Goal: Information Seeking & Learning: Learn about a topic

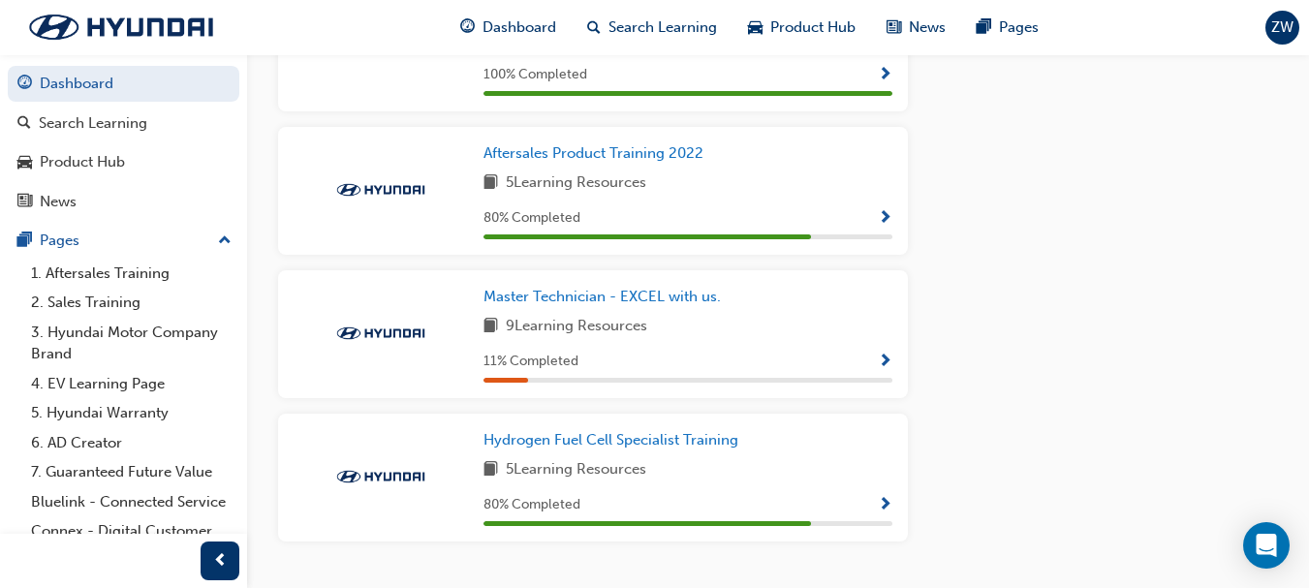
scroll to position [2033, 0]
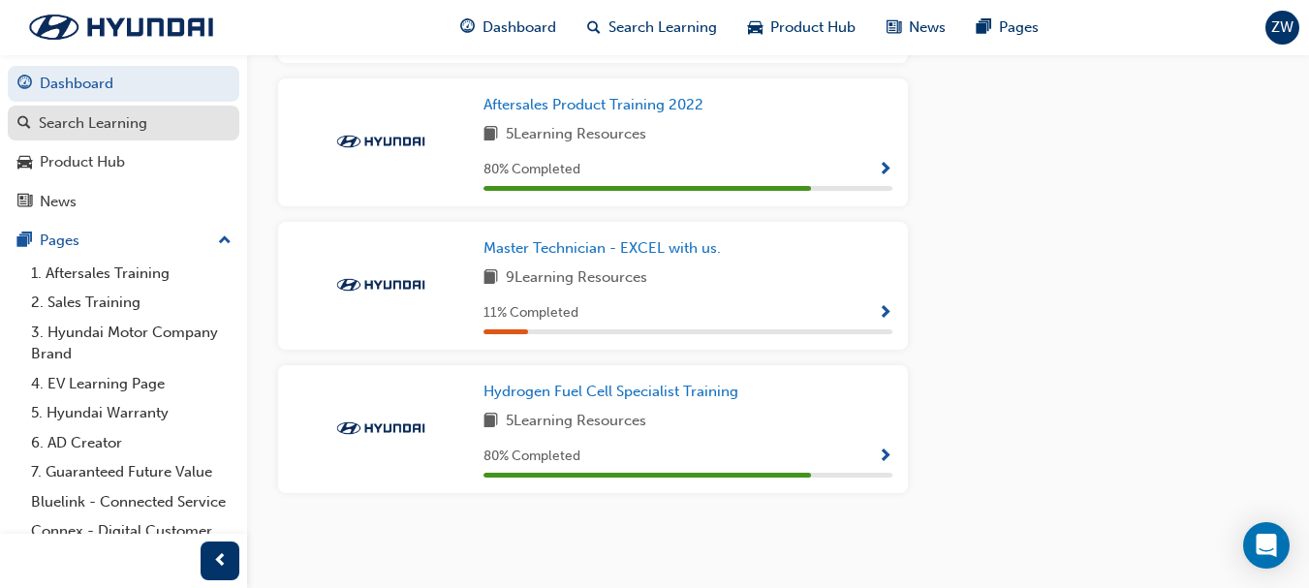
click at [72, 123] on div "Search Learning" at bounding box center [93, 123] width 109 height 22
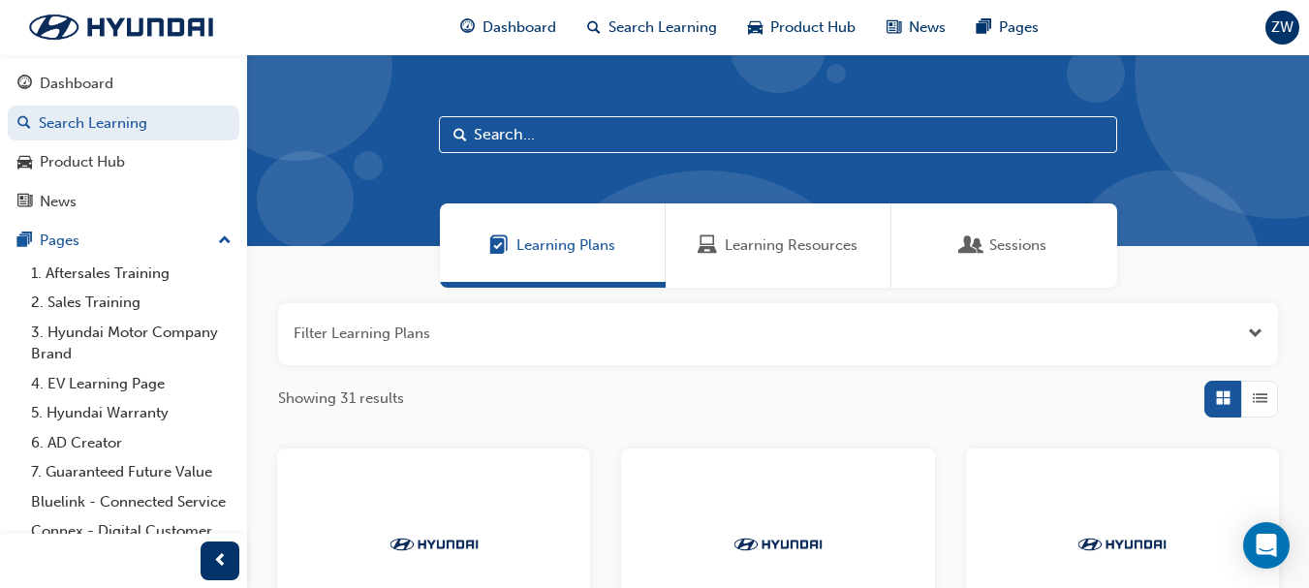
click at [990, 236] on span "Sessions" at bounding box center [1017, 245] width 57 height 22
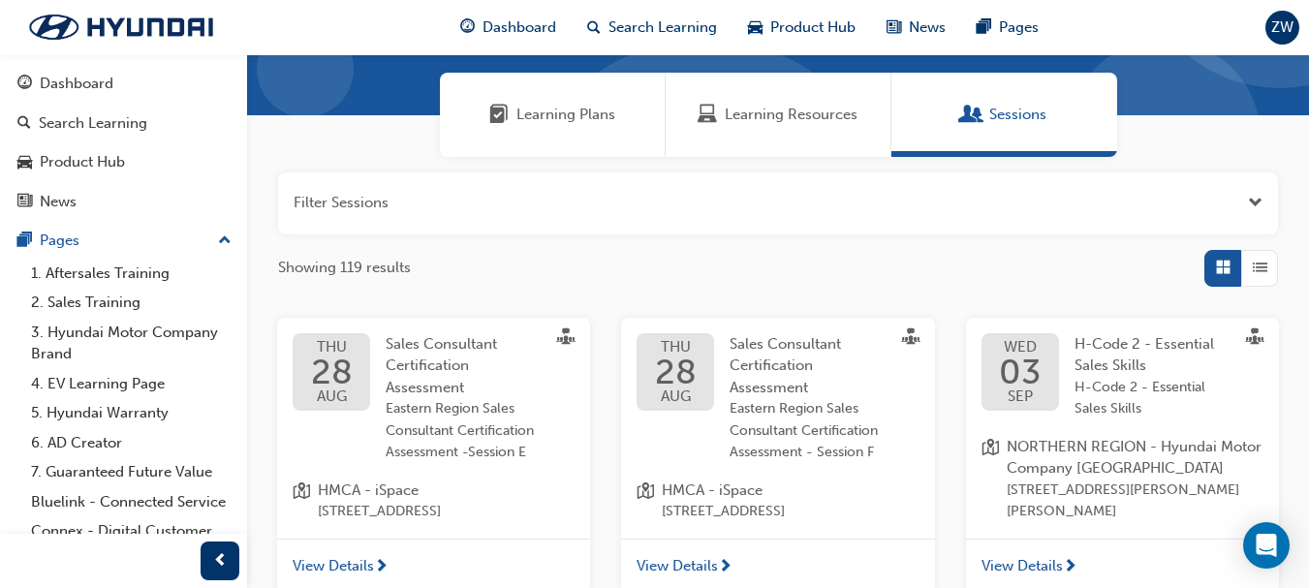
scroll to position [132, 0]
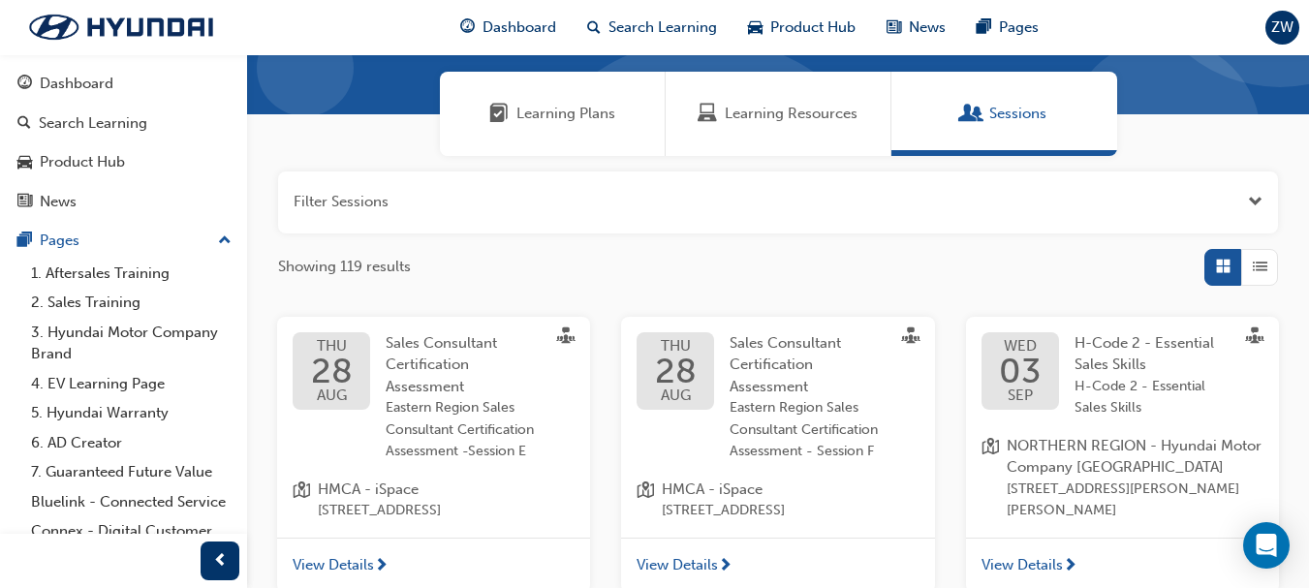
click at [1251, 262] on div "button" at bounding box center [1259, 267] width 37 height 37
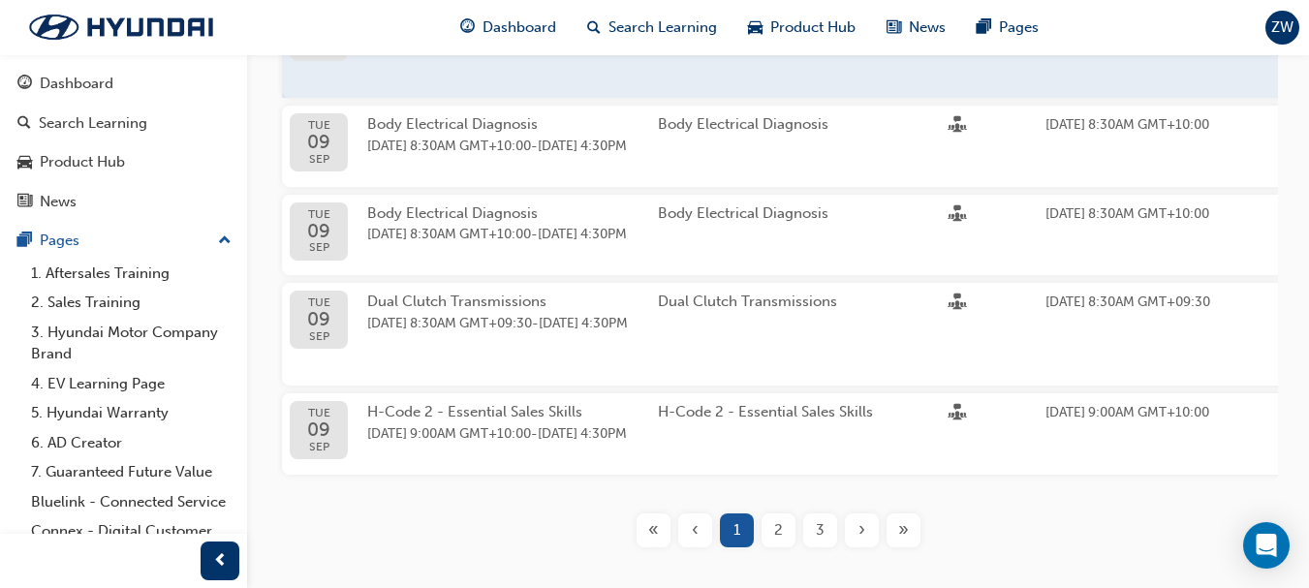
scroll to position [988, 0]
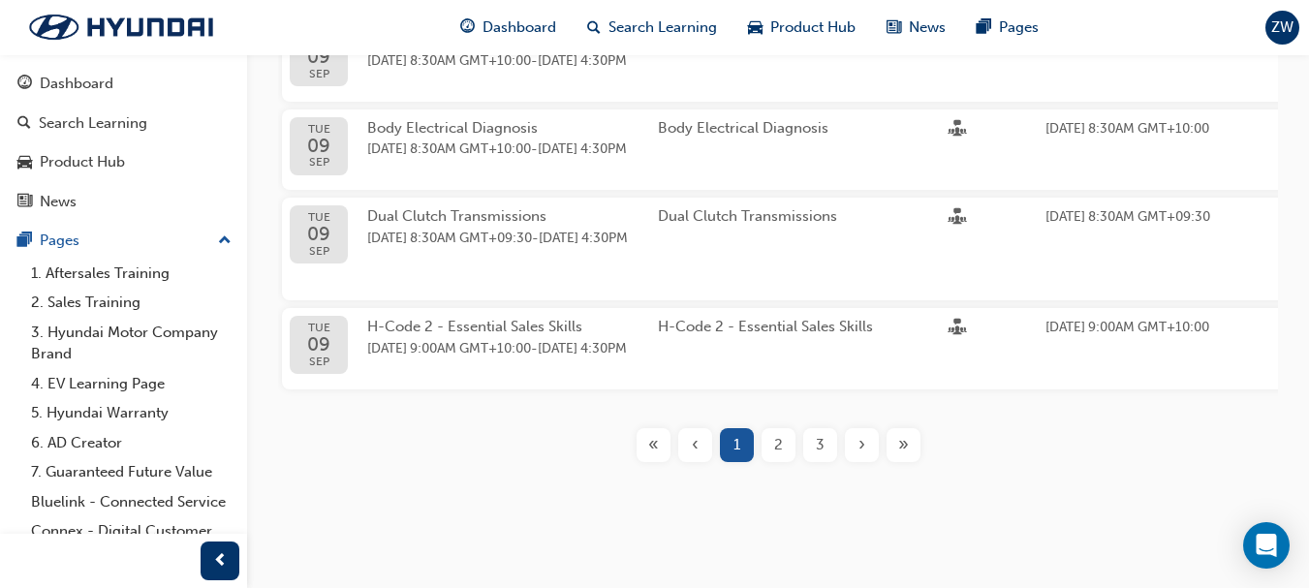
click at [774, 442] on span "2" at bounding box center [778, 445] width 9 height 22
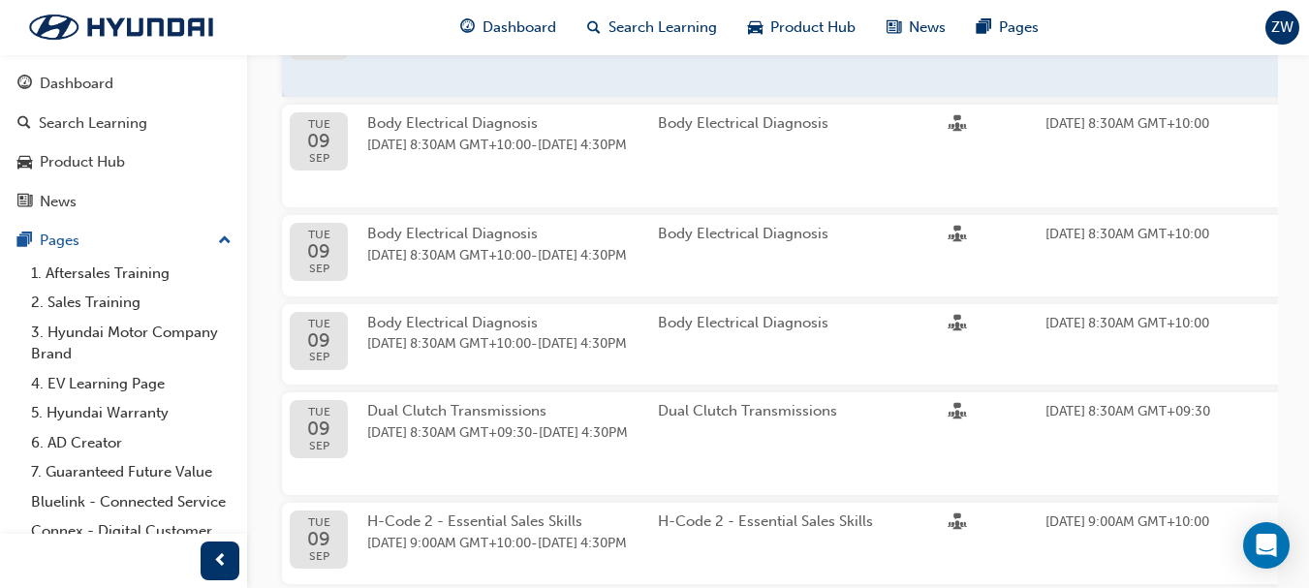
scroll to position [988, 0]
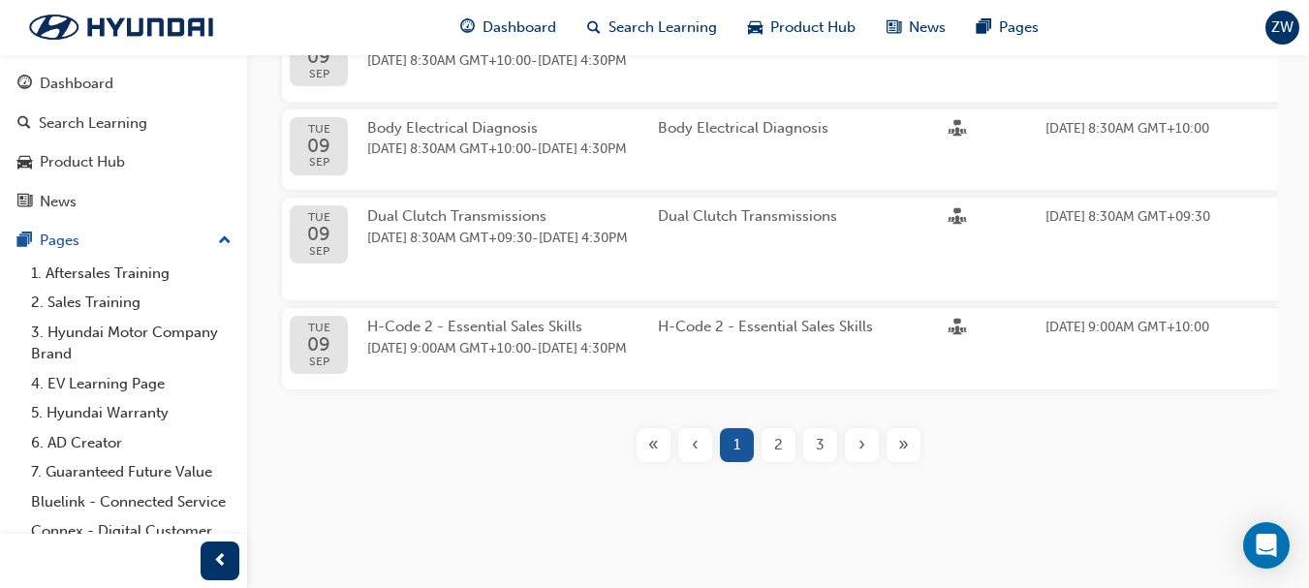
click at [785, 444] on div "2" at bounding box center [778, 445] width 34 height 34
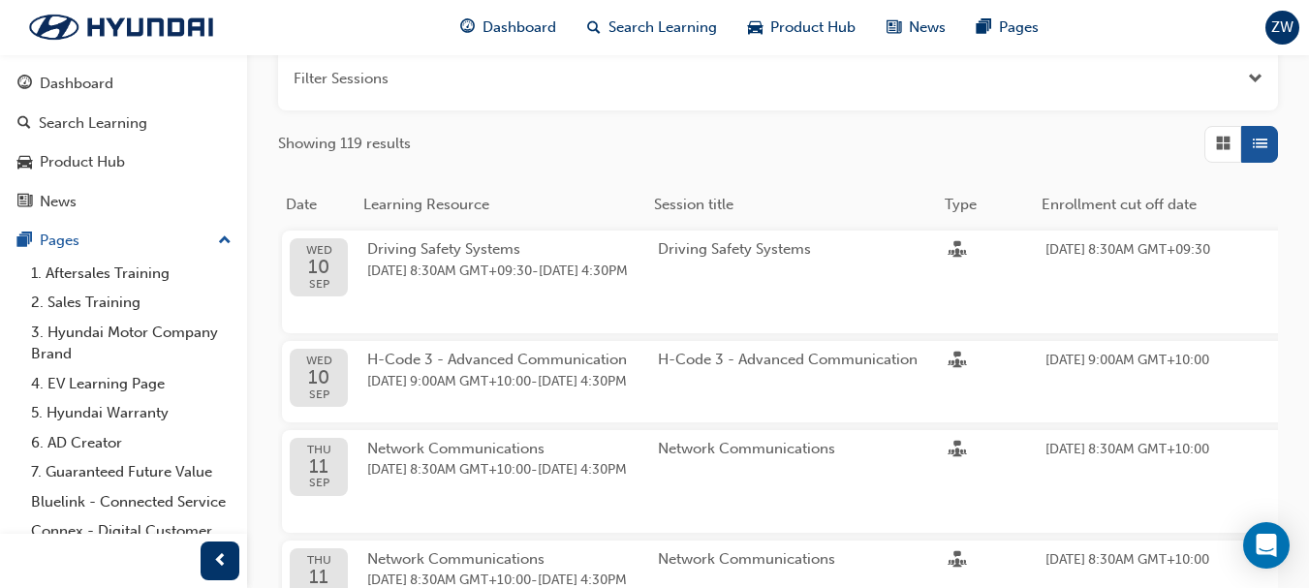
scroll to position [1009, 0]
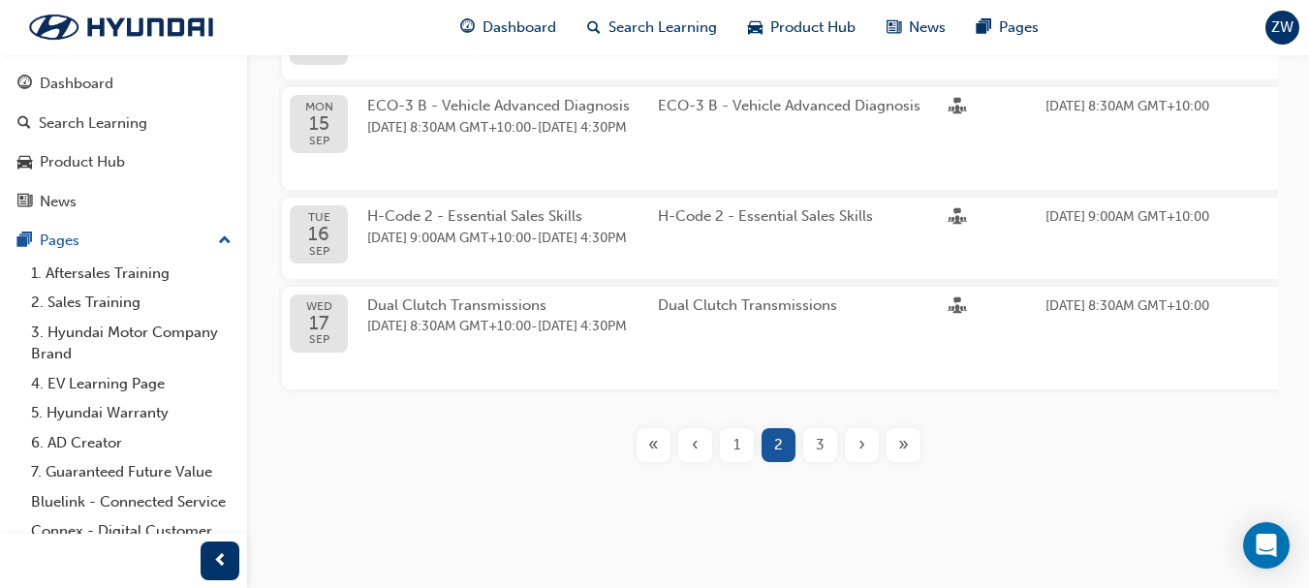
click at [820, 439] on span "3" at bounding box center [820, 445] width 9 height 22
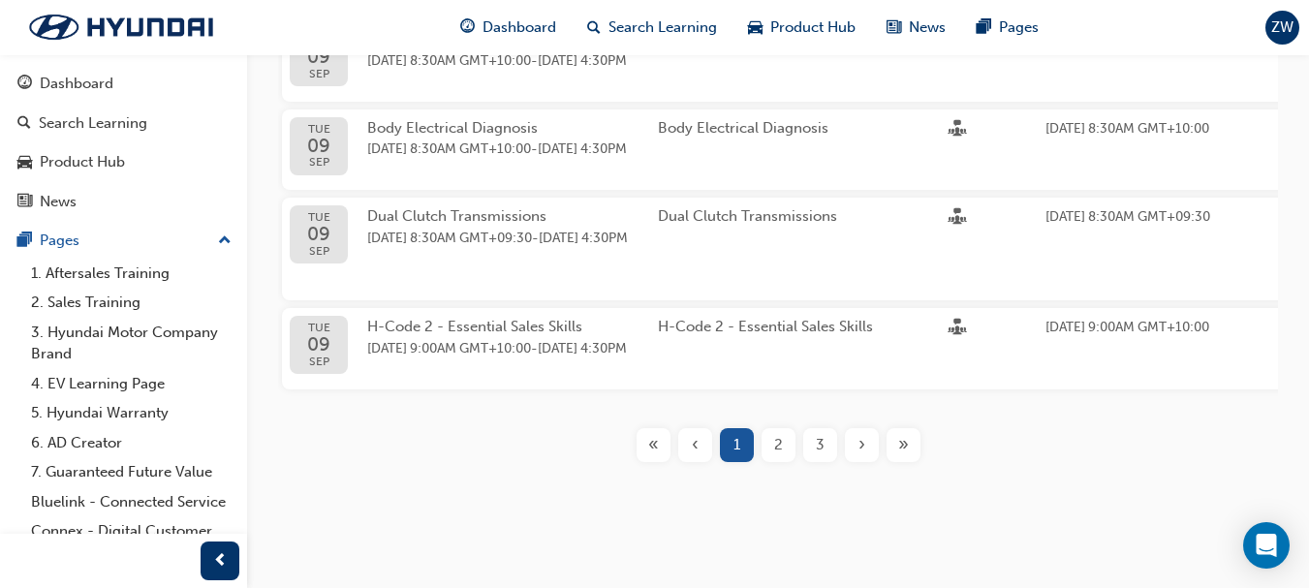
scroll to position [988, 0]
click at [822, 443] on span "3" at bounding box center [820, 445] width 9 height 22
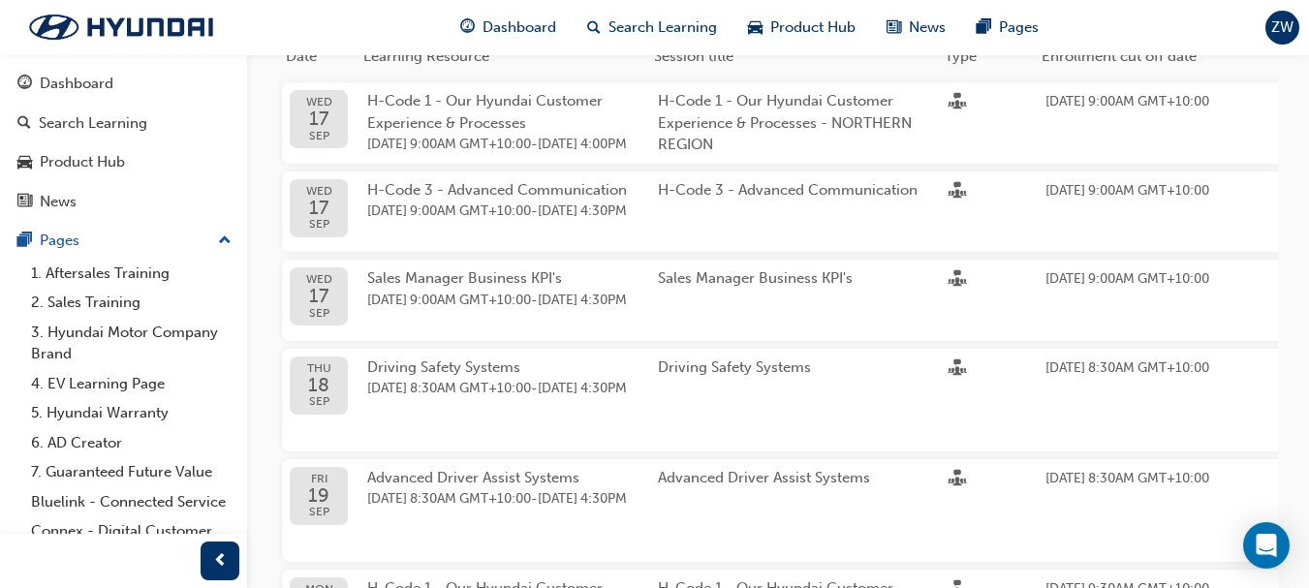
scroll to position [399, 0]
